Goal: Check status: Check status

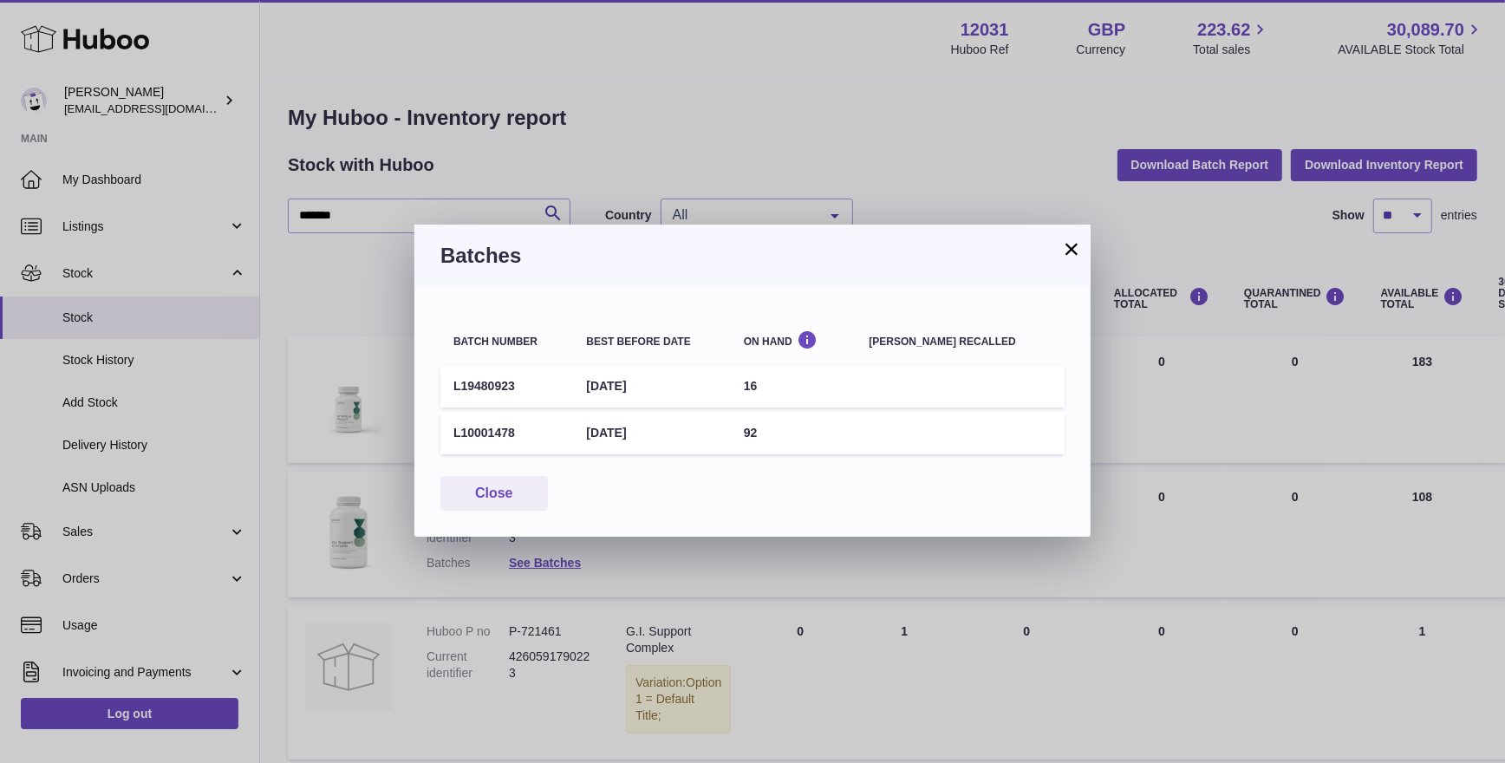
click at [540, 398] on td "L19480923" at bounding box center [506, 386] width 133 height 42
drag, startPoint x: 453, startPoint y: 387, endPoint x: 515, endPoint y: 387, distance: 62.4
click at [515, 387] on td "L19480923" at bounding box center [506, 386] width 133 height 42
copy td "L19480923"
click at [1069, 252] on button "×" at bounding box center [1071, 248] width 21 height 21
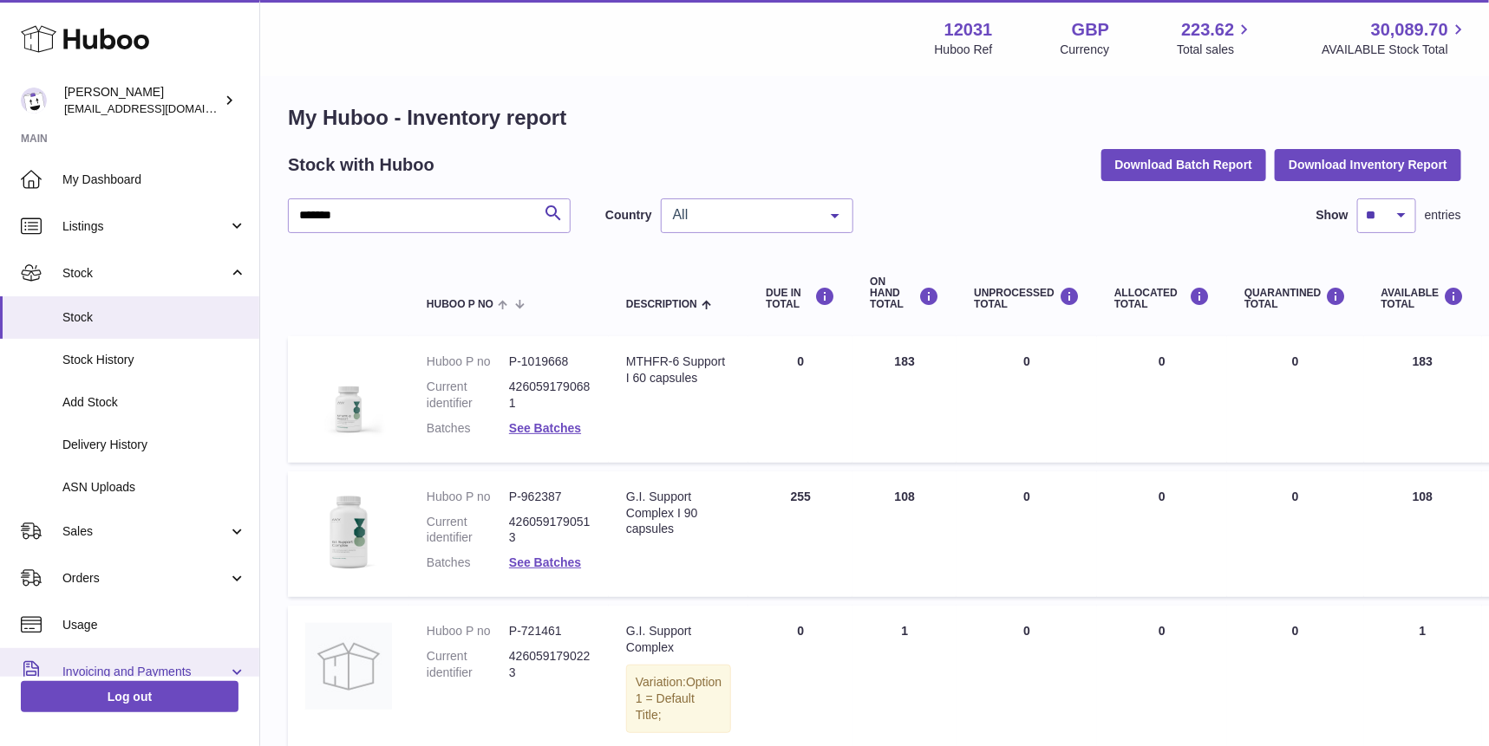
scroll to position [189, 0]
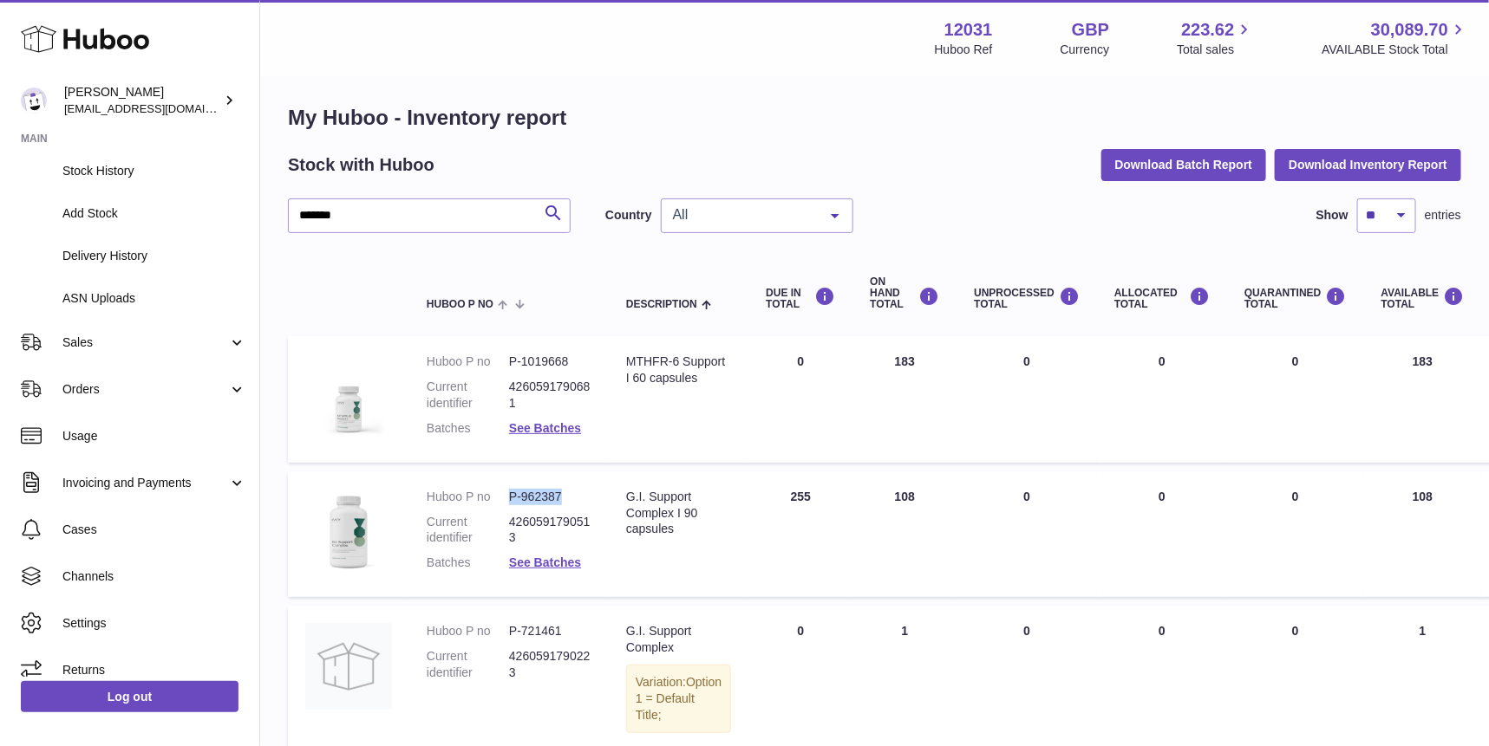
drag, startPoint x: 563, startPoint y: 499, endPoint x: 511, endPoint y: 502, distance: 52.1
click at [511, 502] on dd "P-962387" at bounding box center [550, 497] width 82 height 16
copy dd "P-962387"
click at [567, 563] on link "See Batches" at bounding box center [545, 563] width 72 height 14
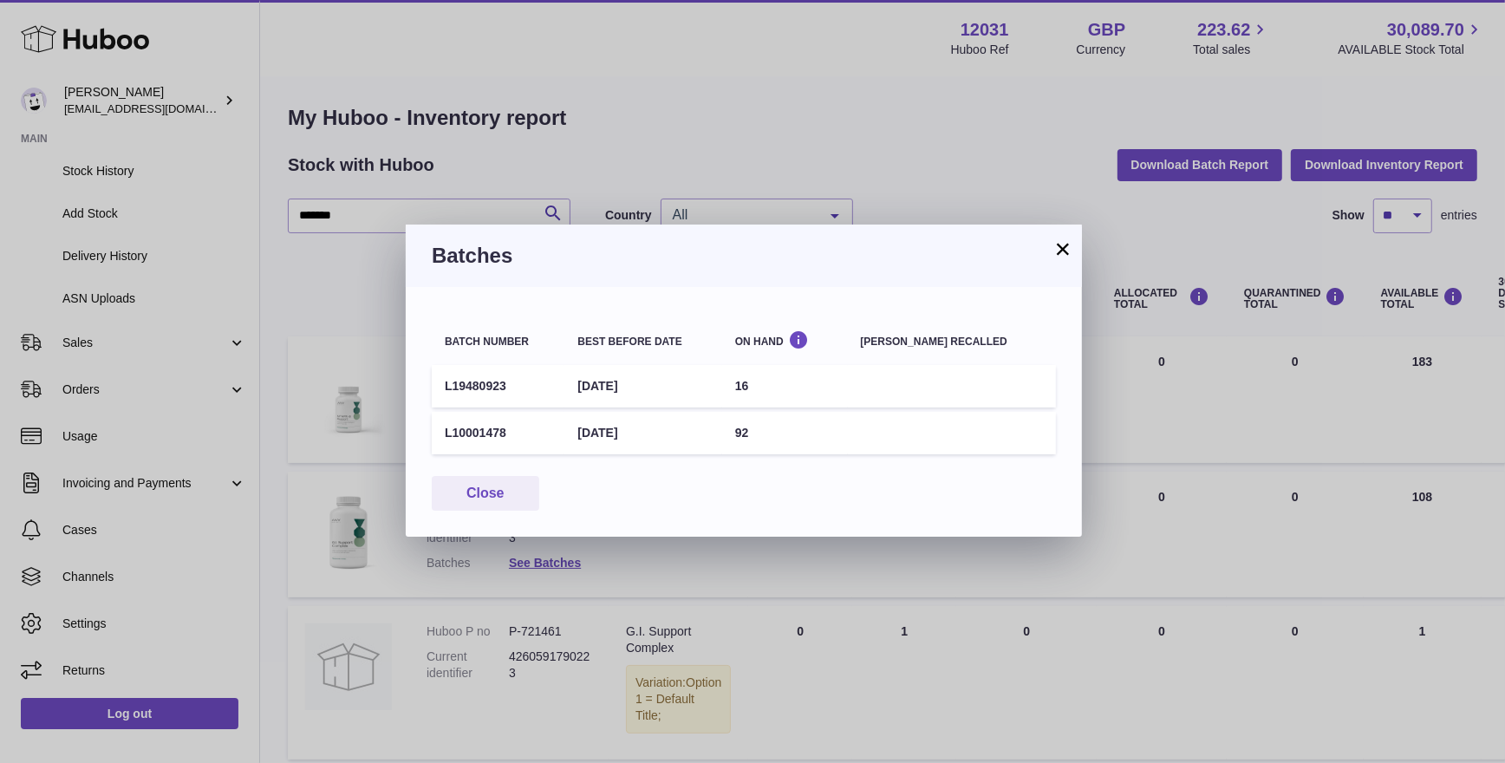
drag, startPoint x: 521, startPoint y: 386, endPoint x: 416, endPoint y: 389, distance: 105.0
click at [416, 389] on div "Batch number Best before date On Hand Batch recalled L19480923 30th Nov 2025 16…" at bounding box center [744, 412] width 676 height 250
click at [442, 387] on td "L19480923" at bounding box center [498, 386] width 133 height 42
drag, startPoint x: 531, startPoint y: 390, endPoint x: 446, endPoint y: 389, distance: 85.0
click at [446, 389] on td "L19480923" at bounding box center [498, 386] width 133 height 42
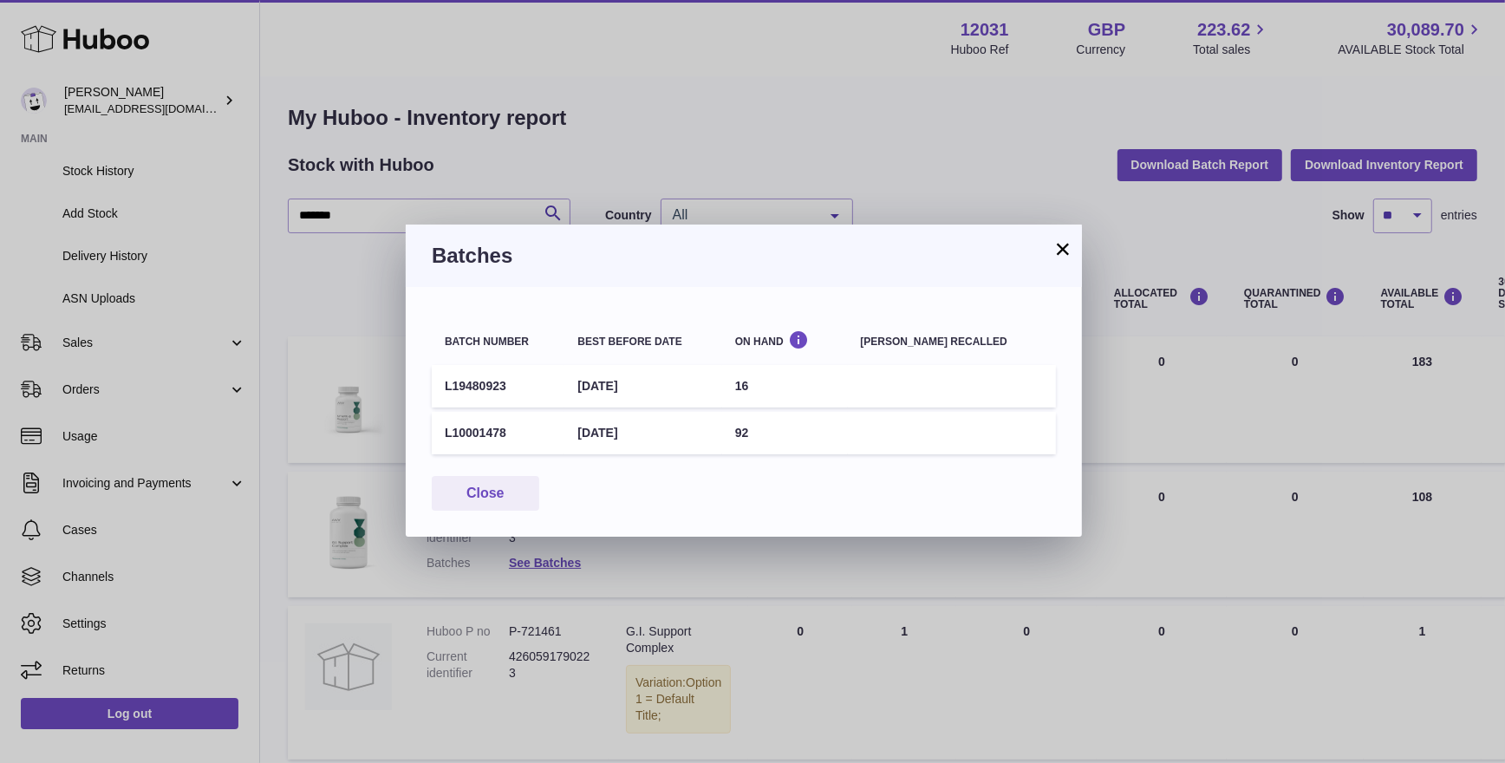
copy td "L19480923"
click at [1060, 248] on button "×" at bounding box center [1063, 248] width 21 height 21
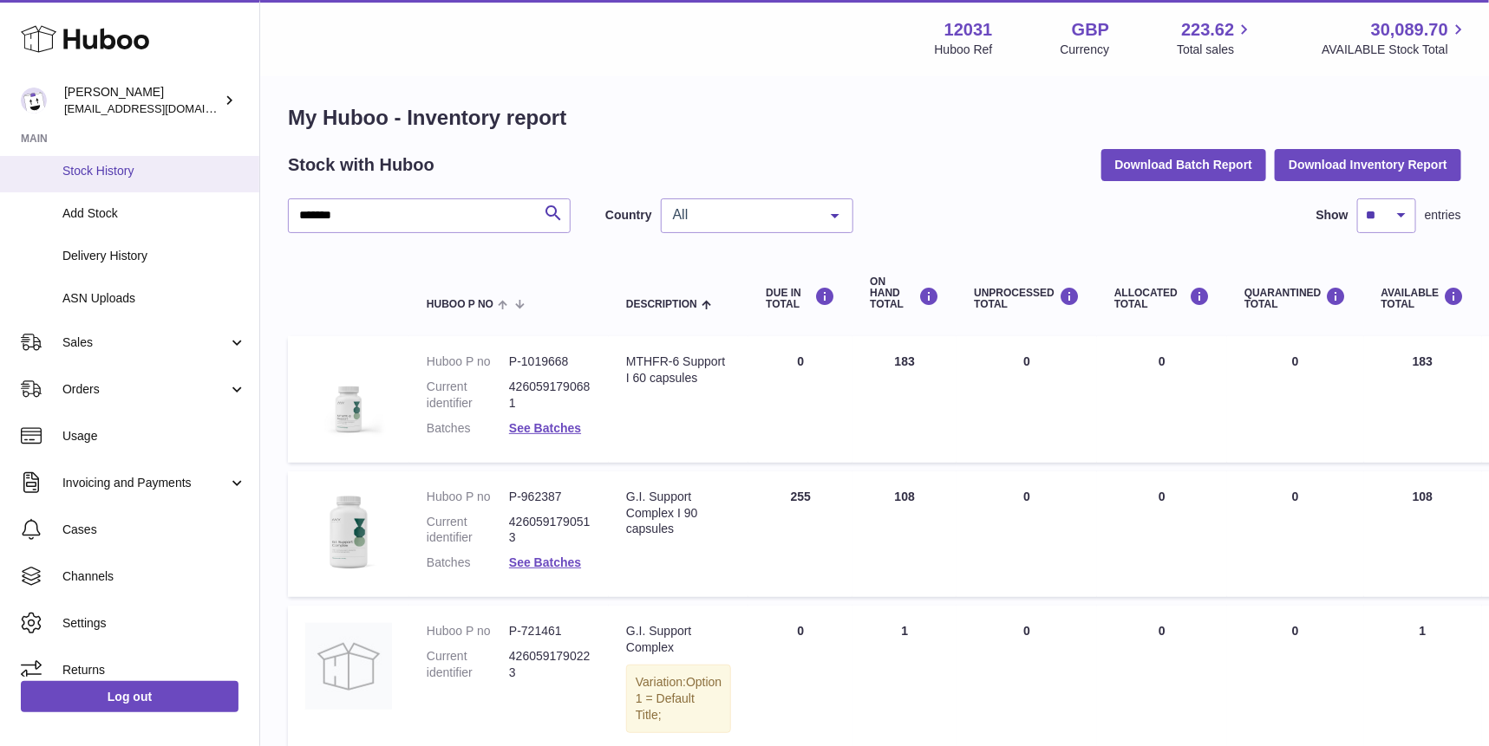
click at [193, 175] on span "Stock History" at bounding box center [154, 171] width 184 height 16
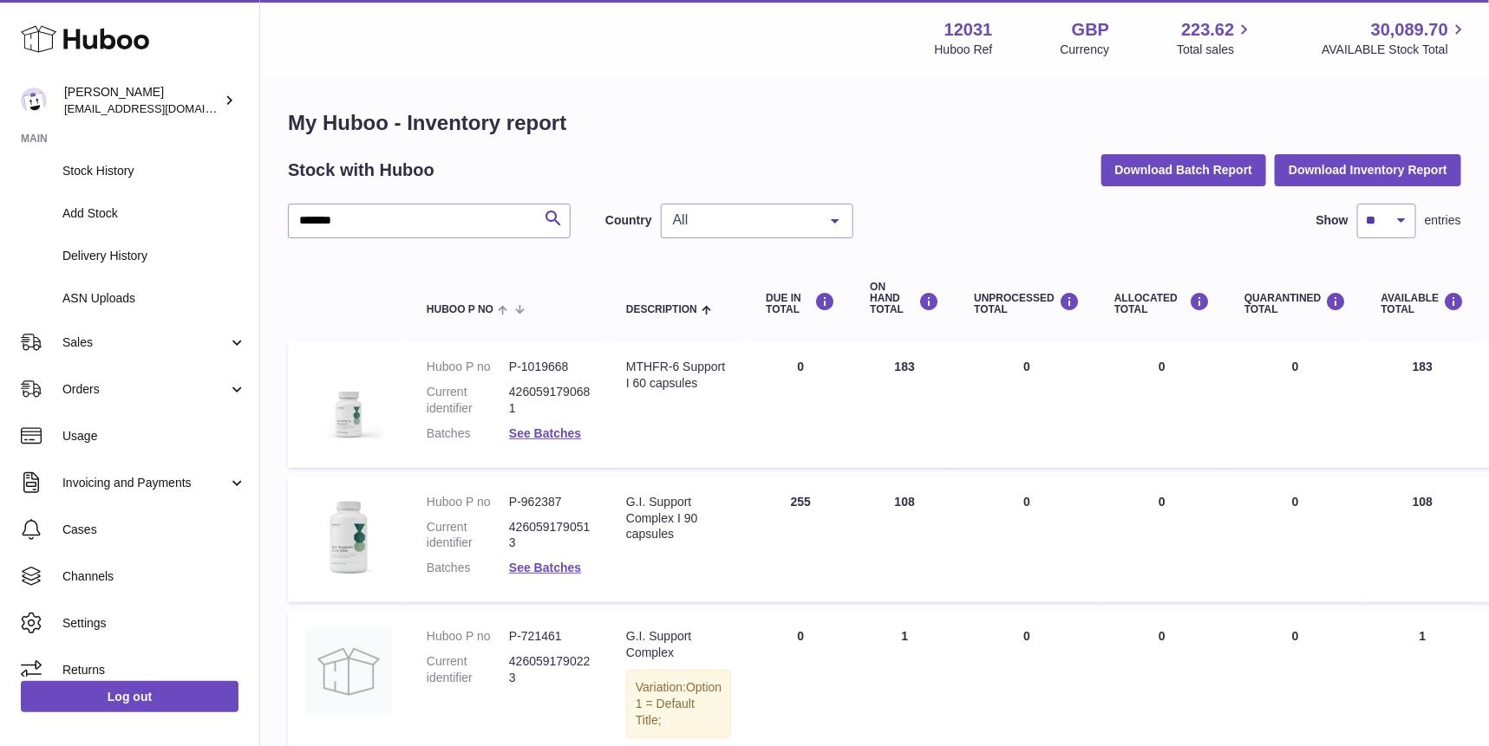
scroll to position [0, 0]
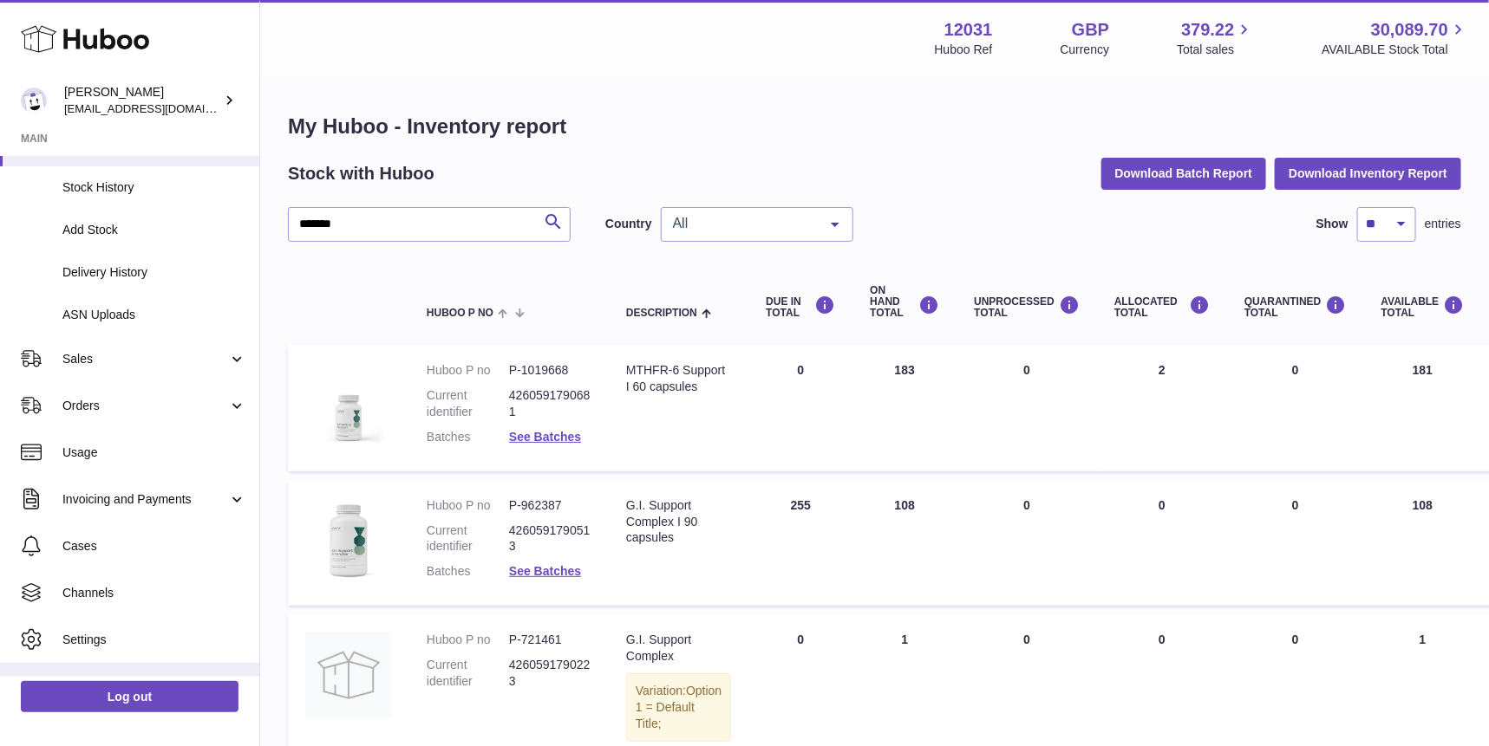
scroll to position [189, 0]
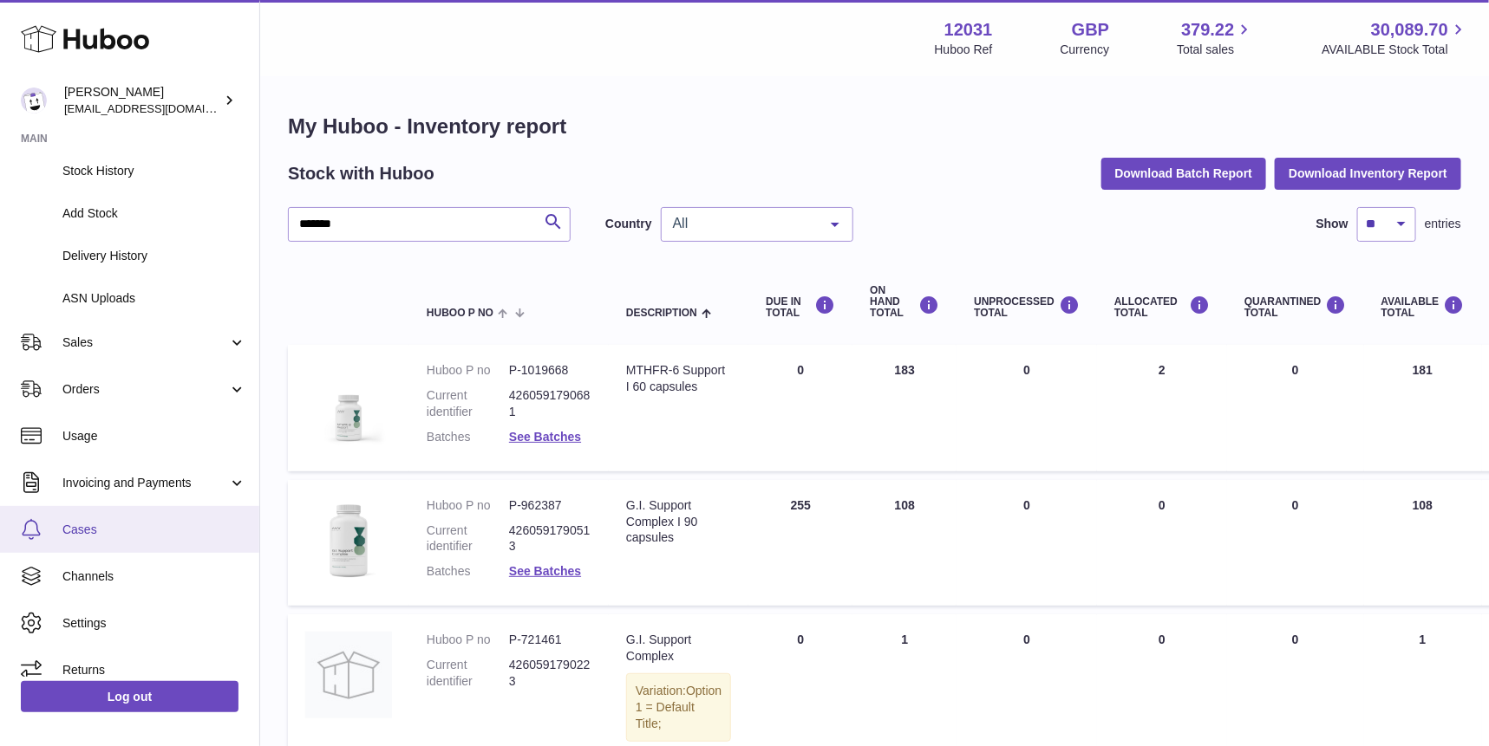
click at [94, 531] on span "Cases" at bounding box center [154, 530] width 184 height 16
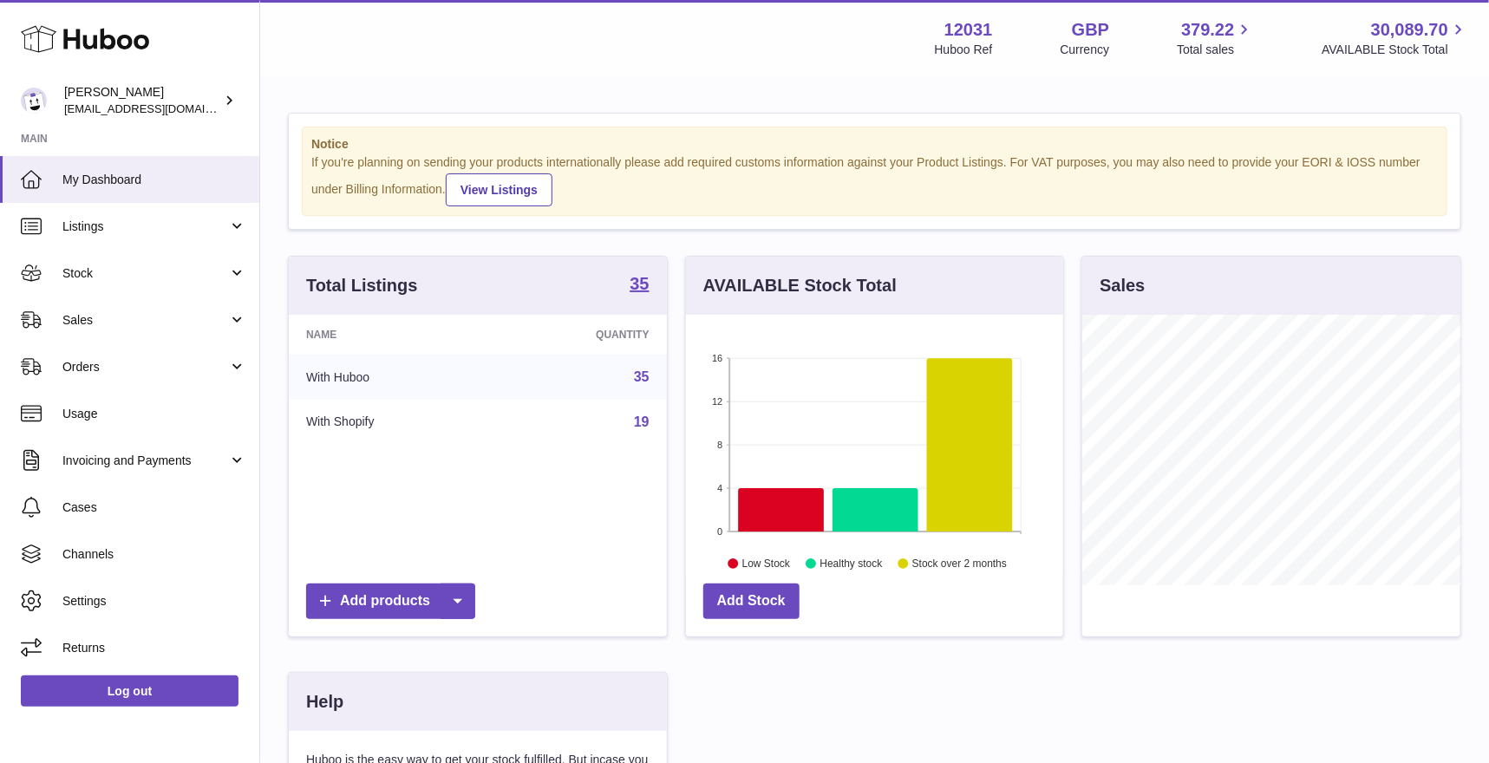
scroll to position [270, 378]
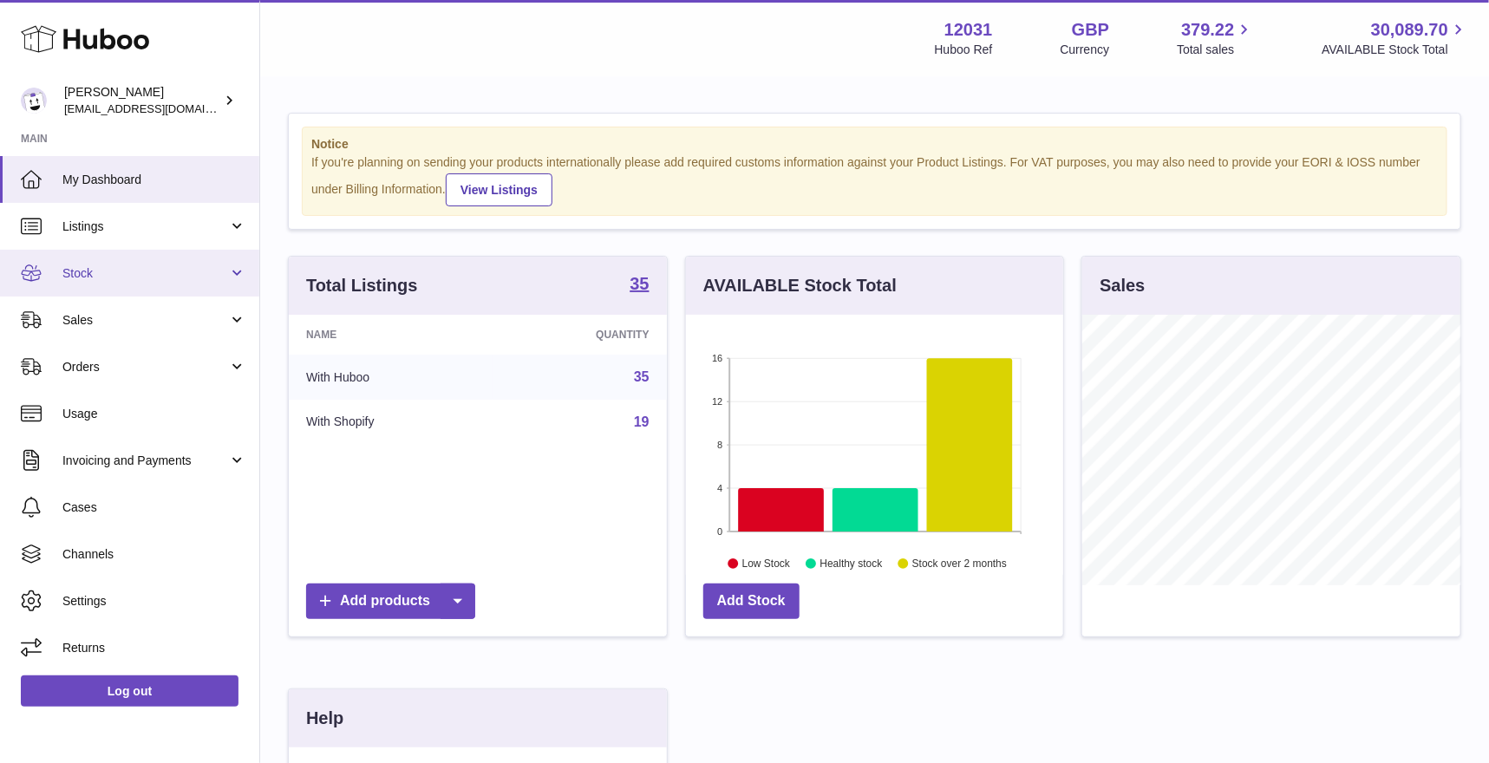
click at [167, 262] on link "Stock" at bounding box center [129, 273] width 259 height 47
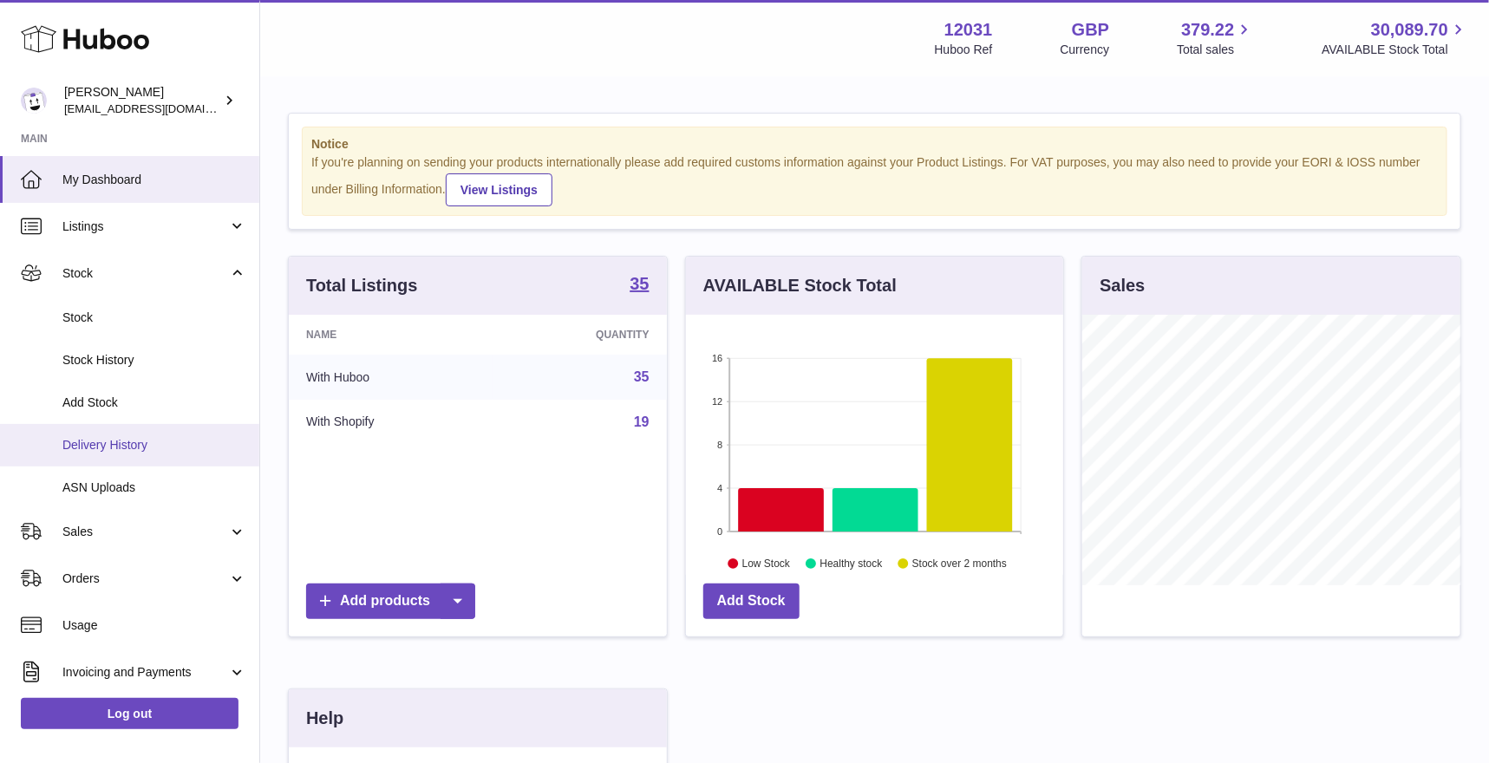
click at [104, 446] on span "Delivery History" at bounding box center [154, 445] width 184 height 16
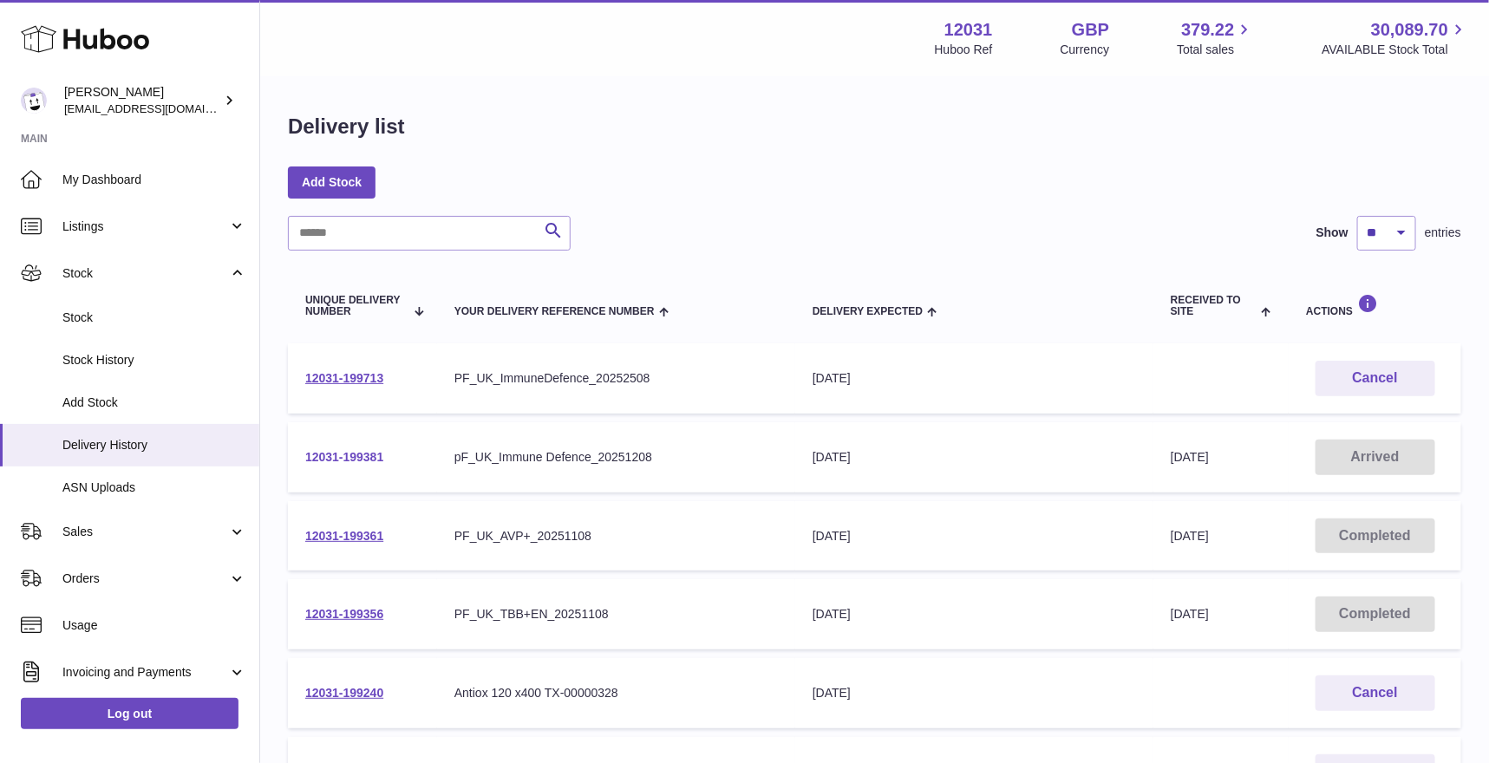
click at [360, 456] on link "12031-199381" at bounding box center [344, 457] width 78 height 14
click at [329, 453] on link "12031-199381" at bounding box center [344, 457] width 78 height 14
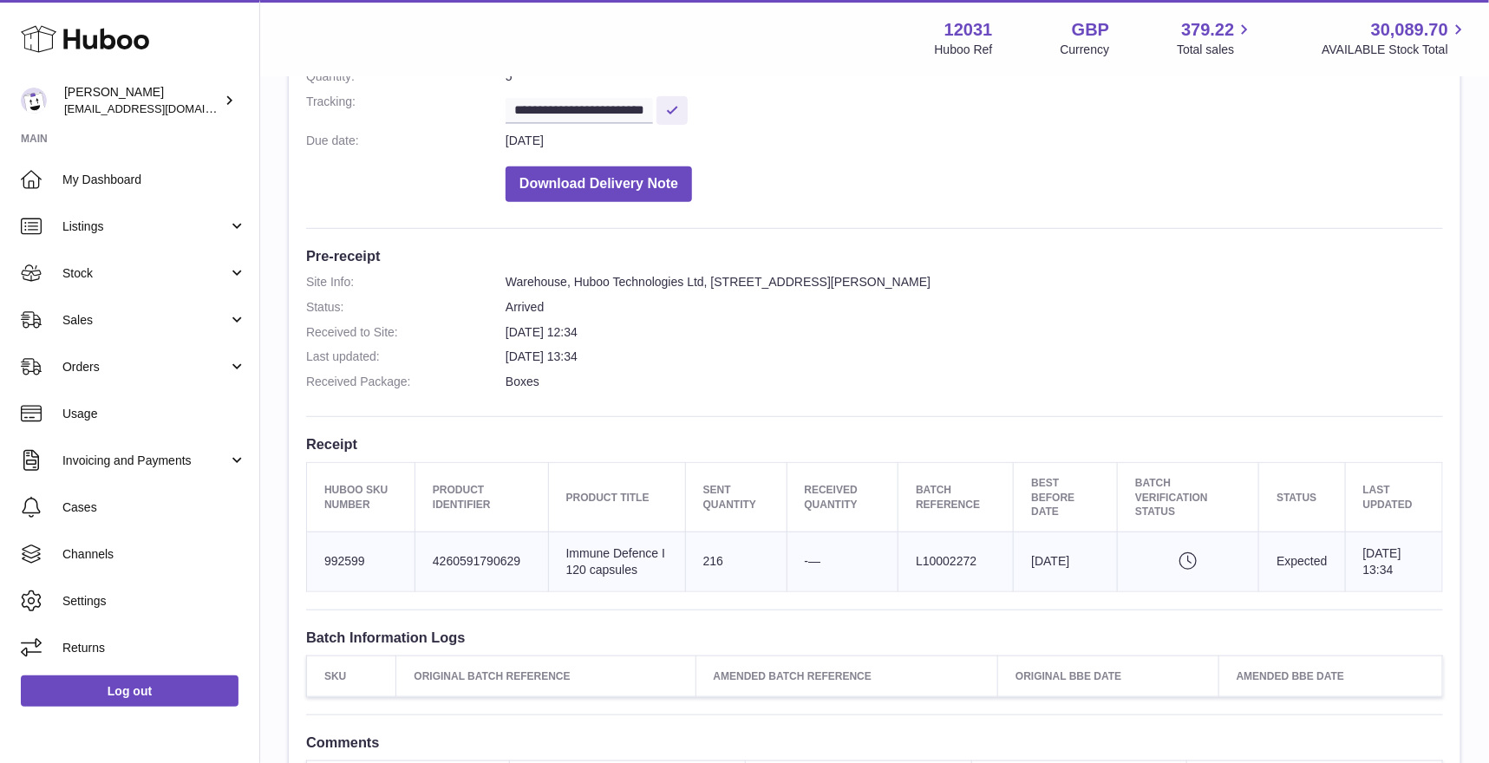
scroll to position [297, 0]
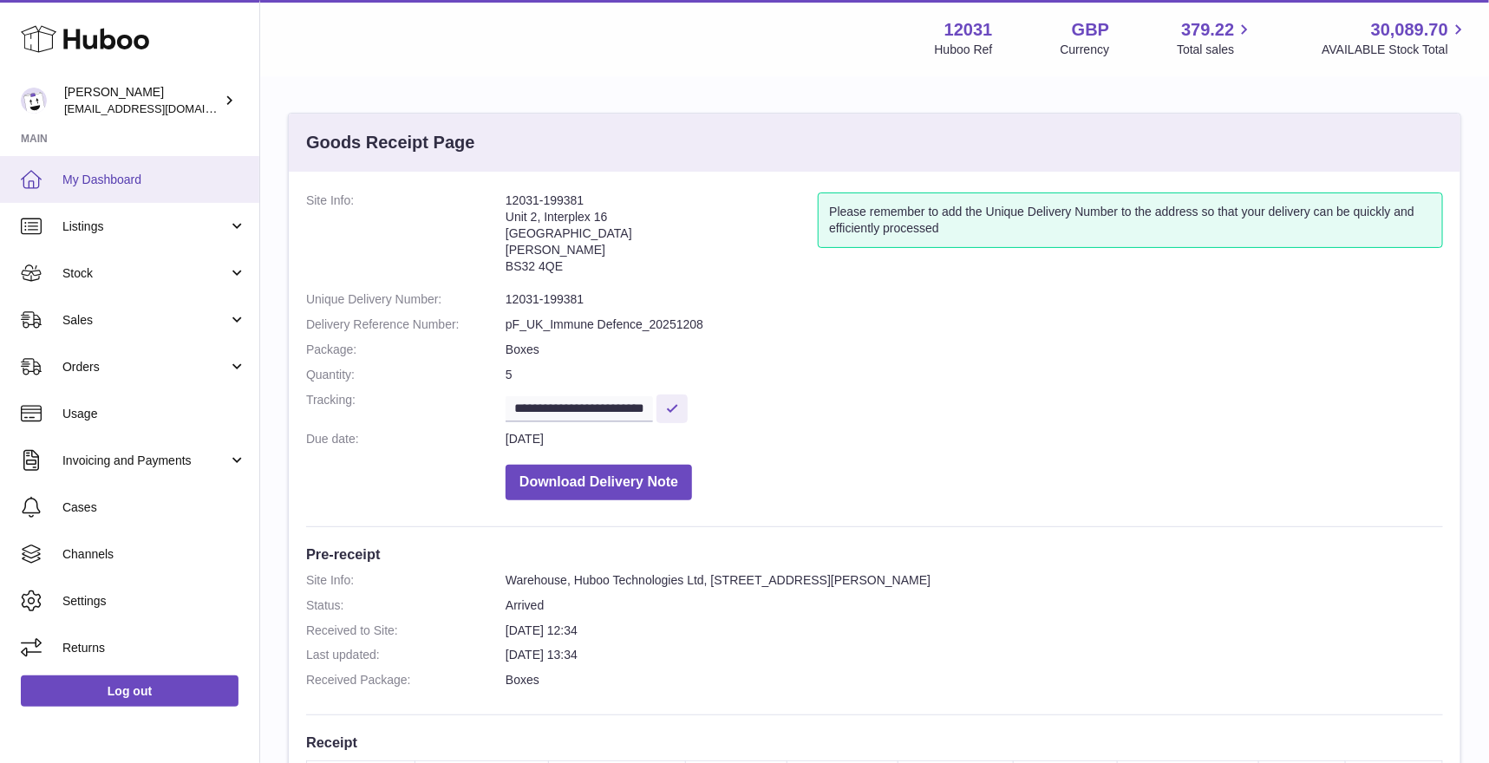
click at [158, 178] on span "My Dashboard" at bounding box center [154, 180] width 184 height 16
